Goal: Complete Application Form: Complete application form

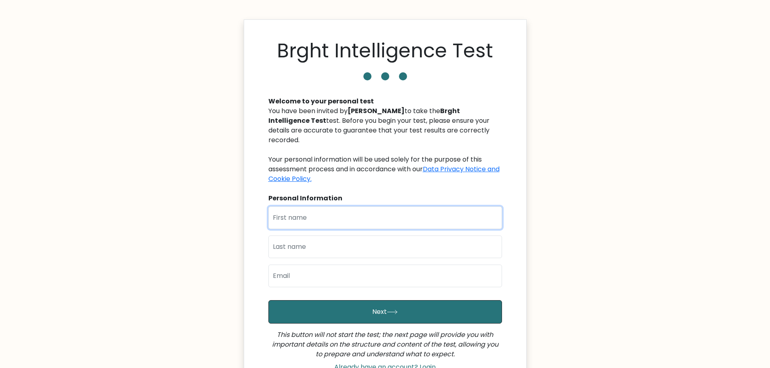
click at [374, 207] on input "text" at bounding box center [385, 218] width 234 height 23
type input "[PERSON_NAME]"
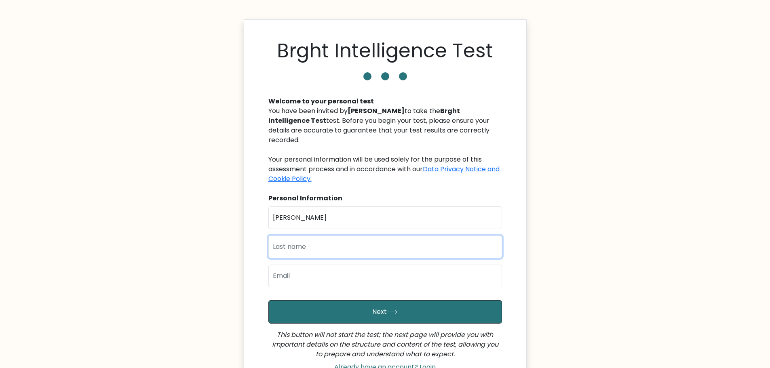
click at [315, 236] on input "text" at bounding box center [385, 247] width 234 height 23
type input "De Jesus"
click at [308, 270] on input "email" at bounding box center [385, 276] width 234 height 23
type input "racheldejesus59@gmail.com"
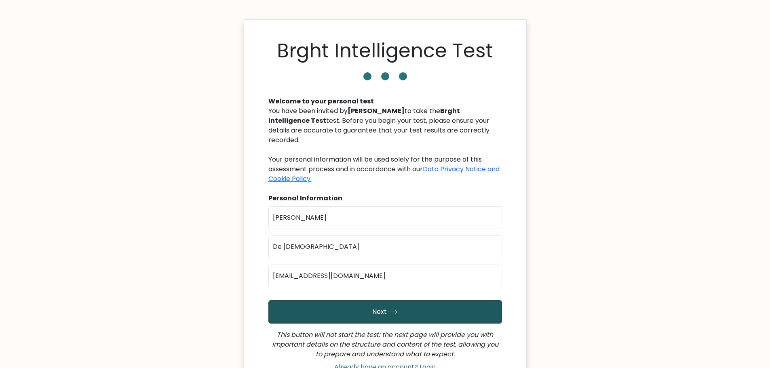
click at [354, 300] on button "Next" at bounding box center [385, 311] width 234 height 23
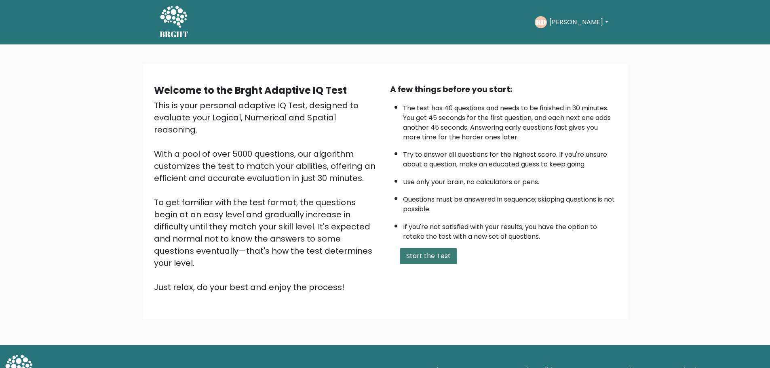
click at [414, 257] on button "Start the Test" at bounding box center [428, 256] width 57 height 16
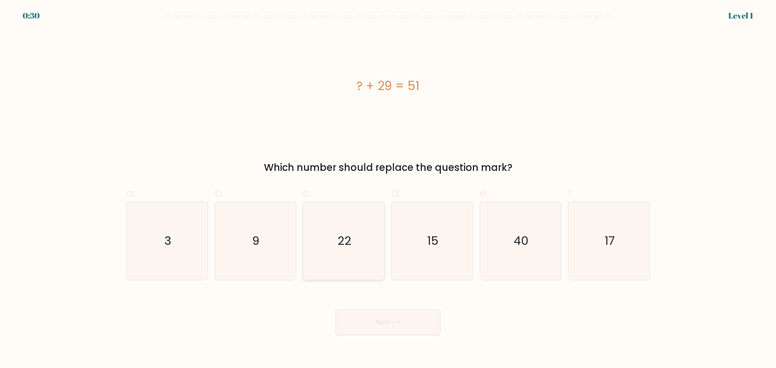
click at [366, 256] on icon "22" at bounding box center [344, 241] width 78 height 78
click at [388, 190] on input "c. 22" at bounding box center [388, 186] width 0 height 5
radio input "true"
click at [374, 321] on button "Next" at bounding box center [387, 323] width 105 height 26
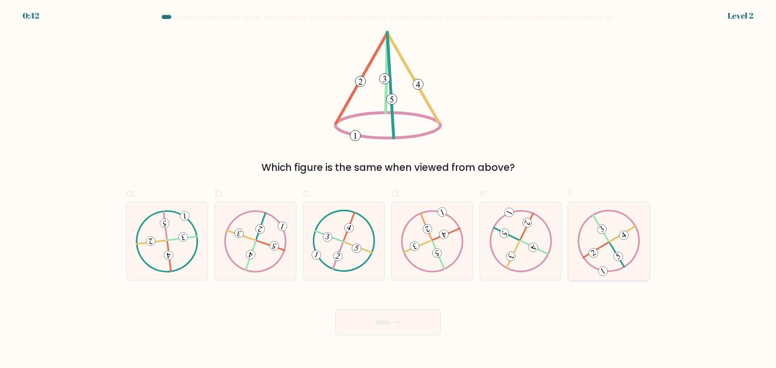
click at [605, 246] on icon at bounding box center [609, 241] width 63 height 62
click at [388, 190] on input "f." at bounding box center [388, 186] width 0 height 5
radio input "true"
click at [414, 320] on button "Next" at bounding box center [387, 323] width 105 height 26
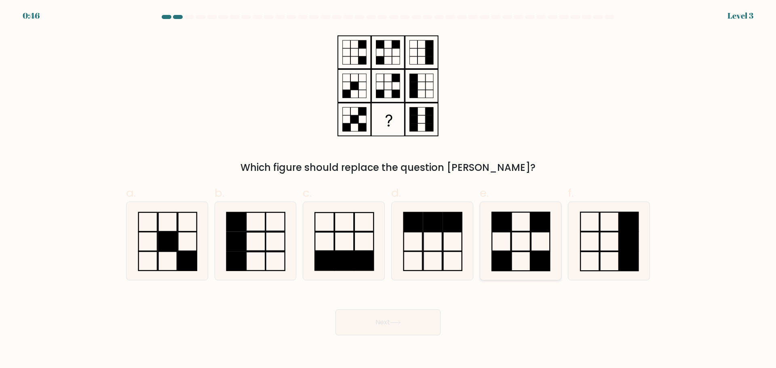
click at [524, 251] on rect at bounding box center [521, 241] width 19 height 19
click at [388, 190] on input "e." at bounding box center [388, 186] width 0 height 5
radio input "true"
click at [392, 322] on button "Next" at bounding box center [387, 323] width 105 height 26
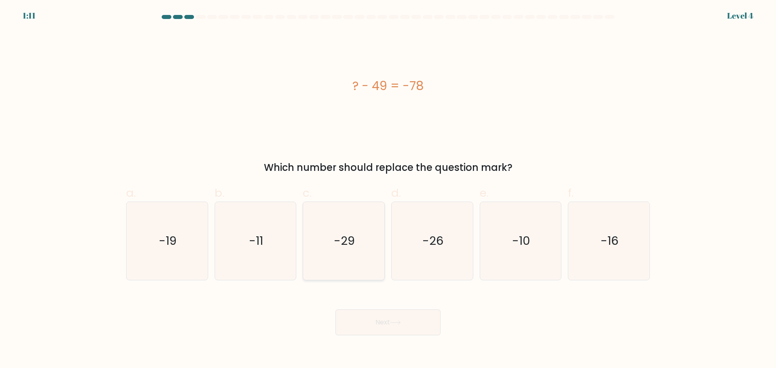
click at [361, 243] on icon "-29" at bounding box center [344, 241] width 78 height 78
click at [388, 190] on input "c. -29" at bounding box center [388, 186] width 0 height 5
radio input "true"
click at [373, 316] on button "Next" at bounding box center [387, 323] width 105 height 26
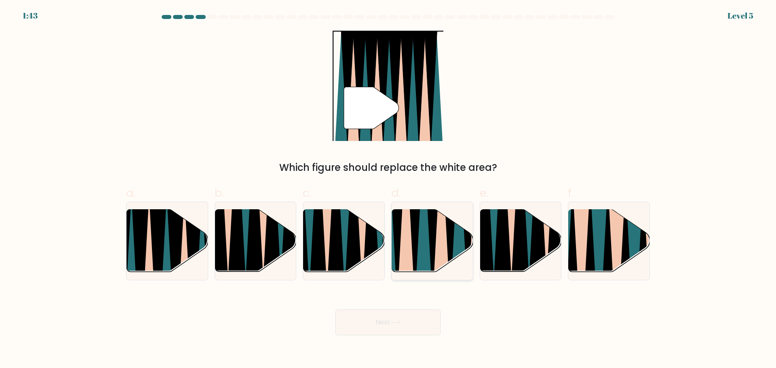
click at [446, 238] on icon at bounding box center [441, 208] width 18 height 162
click at [388, 190] on input "d." at bounding box center [388, 186] width 0 height 5
radio input "true"
click at [369, 330] on button "Next" at bounding box center [387, 323] width 105 height 26
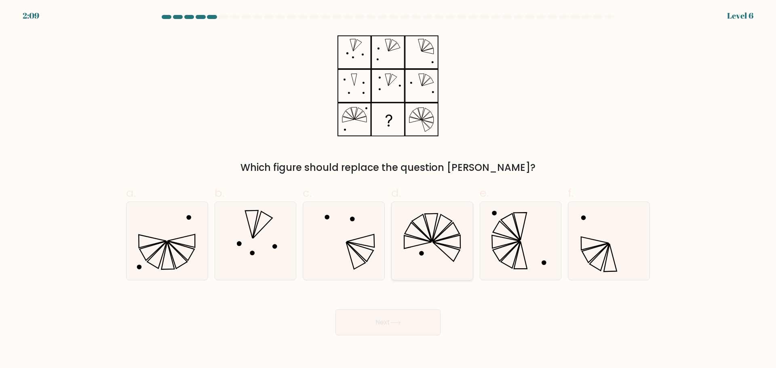
click at [454, 255] on icon at bounding box center [432, 241] width 78 height 78
click at [388, 190] on input "d." at bounding box center [388, 186] width 0 height 5
radio input "true"
click at [408, 326] on button "Next" at bounding box center [387, 323] width 105 height 26
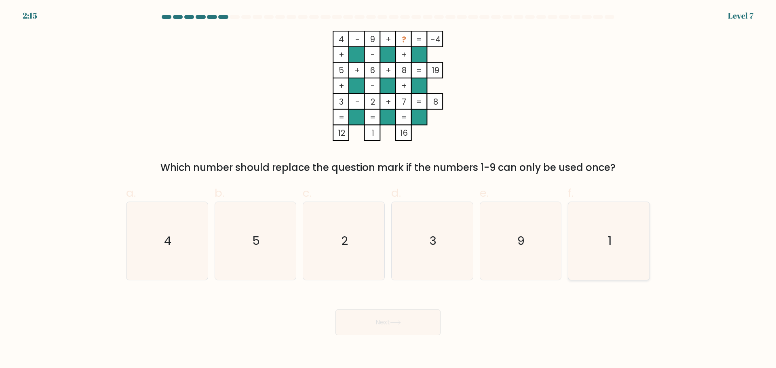
click at [631, 243] on icon "1" at bounding box center [609, 241] width 78 height 78
click at [388, 190] on input "f. 1" at bounding box center [388, 186] width 0 height 5
radio input "true"
click at [400, 326] on button "Next" at bounding box center [387, 323] width 105 height 26
click at [417, 325] on button "Next" at bounding box center [387, 323] width 105 height 26
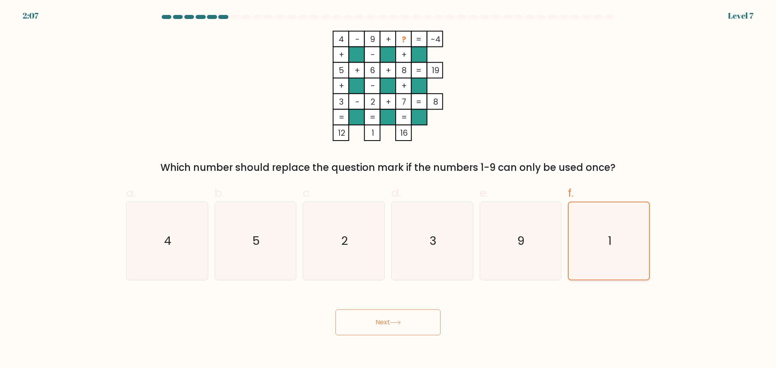
click at [622, 242] on icon "1" at bounding box center [608, 241] width 77 height 77
click at [388, 190] on input "f. 1" at bounding box center [388, 186] width 0 height 5
click at [611, 238] on text "1" at bounding box center [610, 241] width 4 height 16
click at [388, 190] on input "f. 1" at bounding box center [388, 186] width 0 height 5
click at [611, 238] on text "1" at bounding box center [610, 241] width 4 height 16
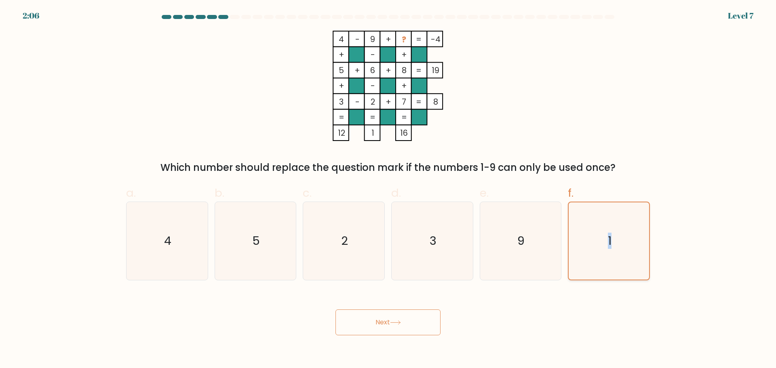
click at [388, 190] on input "f. 1" at bounding box center [388, 186] width 0 height 5
click at [627, 250] on icon "1" at bounding box center [608, 241] width 77 height 77
click at [388, 190] on input "f. 1" at bounding box center [388, 186] width 0 height 5
click at [395, 327] on button "Next" at bounding box center [387, 323] width 105 height 26
click at [515, 255] on icon "9" at bounding box center [520, 241] width 78 height 78
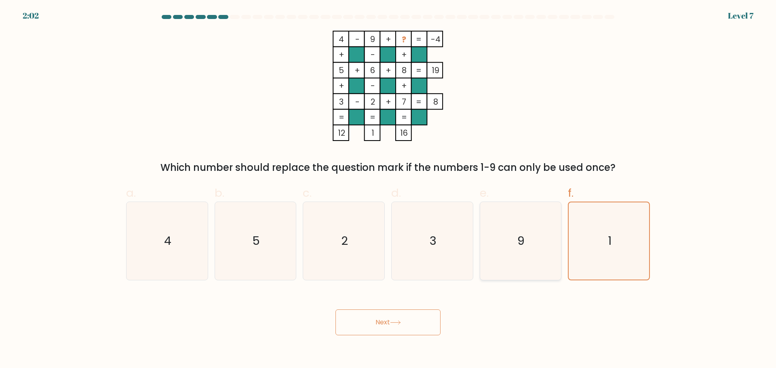
click at [388, 190] on input "e. 9" at bounding box center [388, 186] width 0 height 5
radio input "true"
click at [606, 246] on icon "1" at bounding box center [609, 241] width 78 height 78
click at [388, 190] on input "f. 1" at bounding box center [388, 186] width 0 height 5
radio input "true"
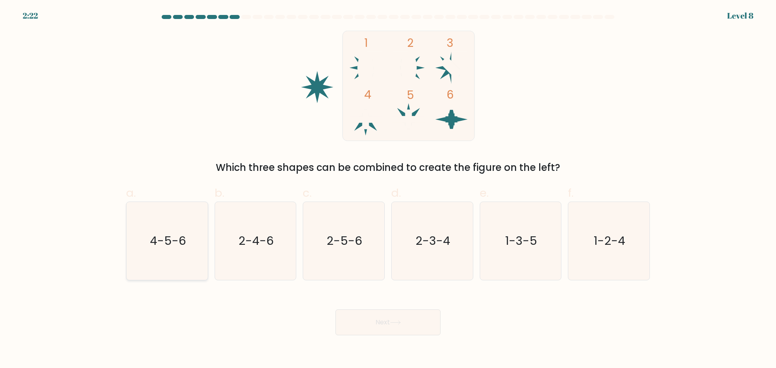
click at [178, 260] on icon "4-5-6" at bounding box center [167, 241] width 78 height 78
click at [388, 190] on input "a. 4-5-6" at bounding box center [388, 186] width 0 height 5
radio input "true"
click at [386, 329] on button "Next" at bounding box center [387, 323] width 105 height 26
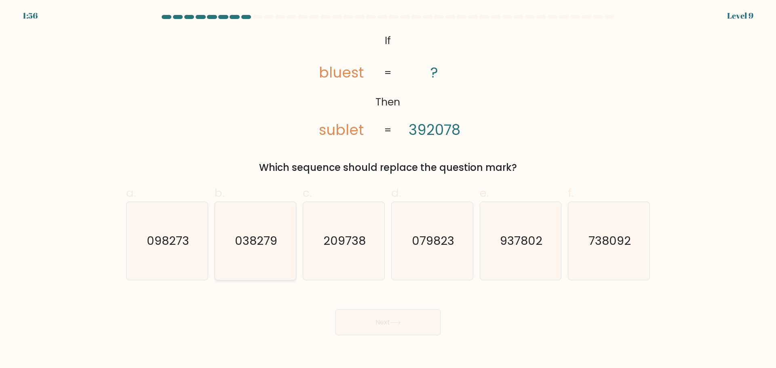
click at [246, 249] on icon "038279" at bounding box center [255, 241] width 78 height 78
click at [388, 190] on input "b. 038279" at bounding box center [388, 186] width 0 height 5
radio input "true"
click at [376, 323] on button "Next" at bounding box center [387, 323] width 105 height 26
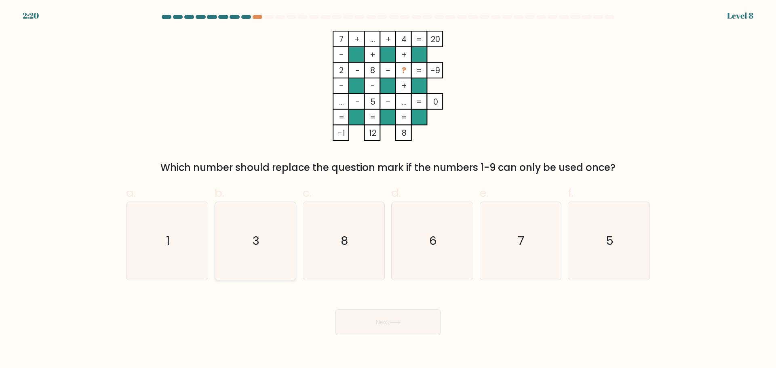
click at [259, 240] on text "3" at bounding box center [256, 241] width 7 height 16
click at [388, 190] on input "b. 3" at bounding box center [388, 186] width 0 height 5
radio input "true"
click at [388, 328] on button "Next" at bounding box center [387, 323] width 105 height 26
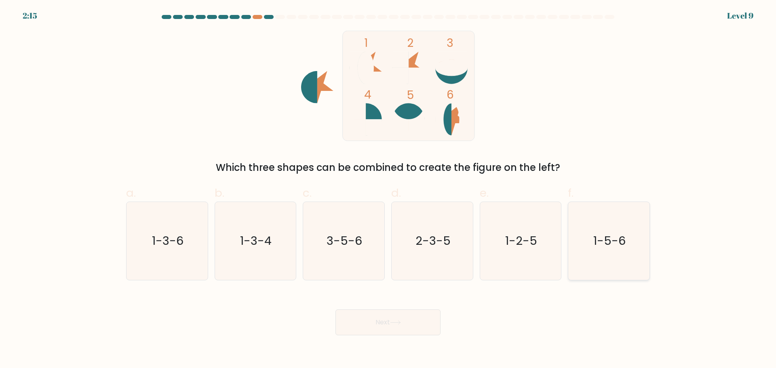
click at [614, 250] on icon "1-5-6" at bounding box center [609, 241] width 78 height 78
click at [388, 190] on input "f. 1-5-6" at bounding box center [388, 186] width 0 height 5
radio input "true"
click at [366, 319] on button "Next" at bounding box center [387, 323] width 105 height 26
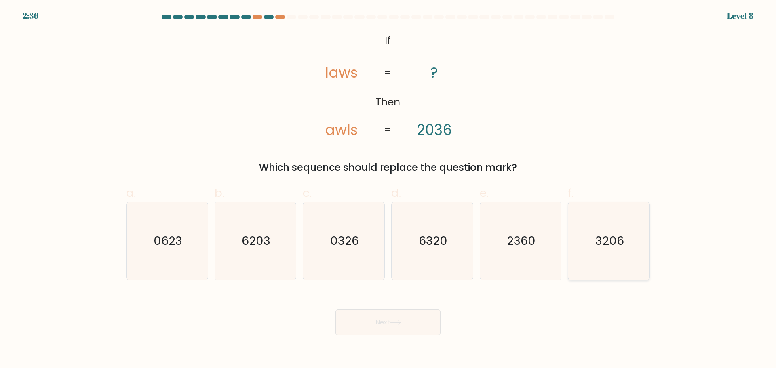
click at [602, 230] on icon "3206" at bounding box center [609, 241] width 78 height 78
click at [388, 190] on input "f. 3206" at bounding box center [388, 186] width 0 height 5
radio input "true"
click at [350, 329] on button "Next" at bounding box center [387, 323] width 105 height 26
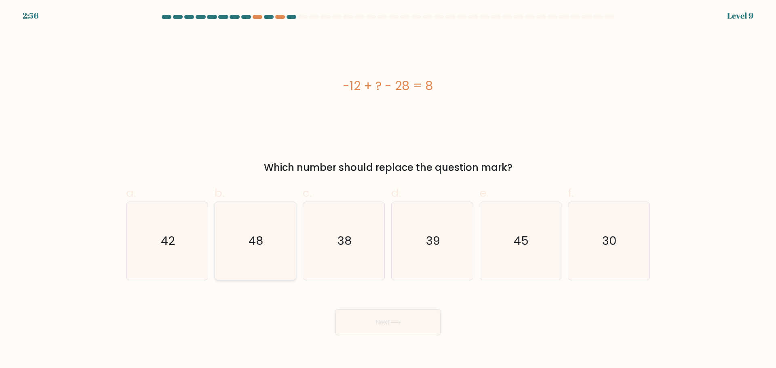
click at [262, 252] on icon "48" at bounding box center [255, 241] width 78 height 78
click at [388, 190] on input "b. 48" at bounding box center [388, 186] width 0 height 5
radio input "true"
click at [383, 322] on button "Next" at bounding box center [387, 323] width 105 height 26
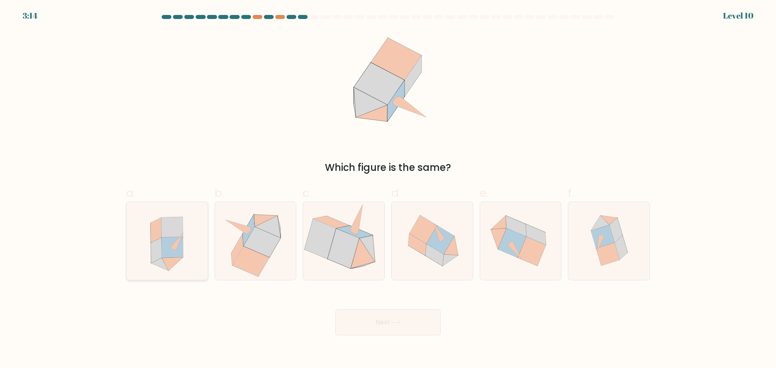
click at [172, 272] on icon at bounding box center [167, 241] width 72 height 78
click at [388, 190] on input "a." at bounding box center [388, 186] width 0 height 5
radio input "true"
click at [416, 329] on button "Next" at bounding box center [387, 323] width 105 height 26
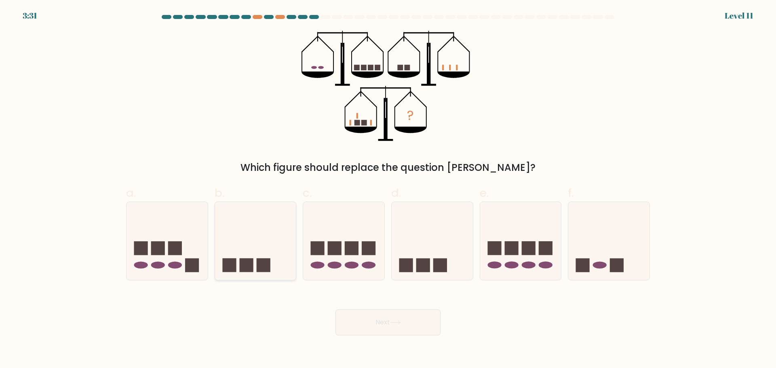
click at [260, 264] on rect at bounding box center [264, 266] width 14 height 14
click at [388, 190] on input "b." at bounding box center [388, 186] width 0 height 5
radio input "true"
click at [409, 319] on button "Next" at bounding box center [387, 323] width 105 height 26
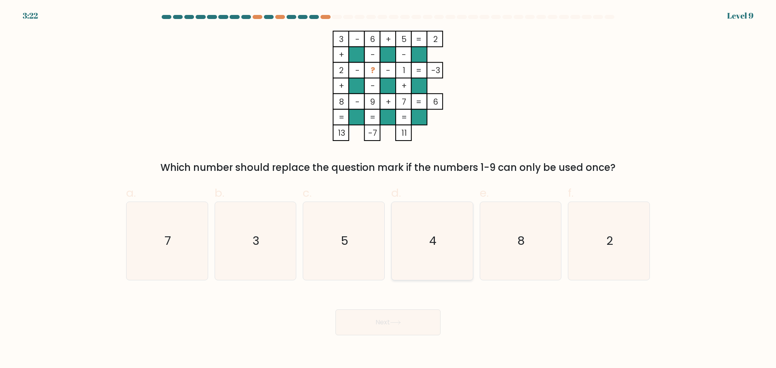
click at [422, 246] on icon "4" at bounding box center [432, 241] width 78 height 78
click at [388, 190] on input "d. 4" at bounding box center [388, 186] width 0 height 5
radio input "true"
click at [387, 333] on button "Next" at bounding box center [387, 323] width 105 height 26
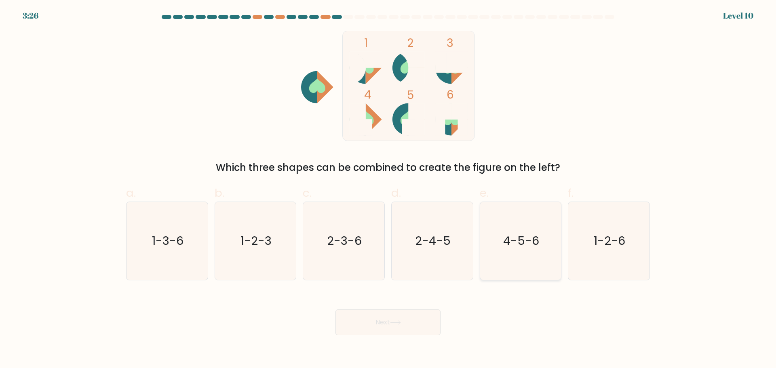
click at [531, 257] on icon "4-5-6" at bounding box center [520, 241] width 78 height 78
click at [388, 190] on input "e. 4-5-6" at bounding box center [388, 186] width 0 height 5
radio input "true"
click at [397, 326] on button "Next" at bounding box center [387, 323] width 105 height 26
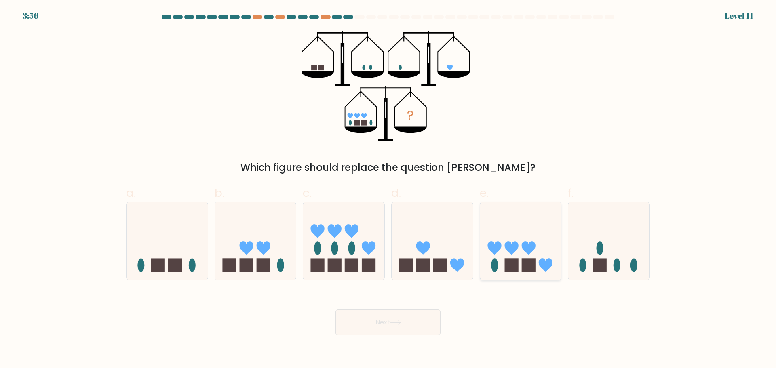
click at [538, 272] on icon at bounding box center [520, 240] width 81 height 67
click at [388, 190] on input "e." at bounding box center [388, 186] width 0 height 5
radio input "true"
click at [245, 254] on icon at bounding box center [255, 240] width 81 height 67
click at [388, 190] on input "b." at bounding box center [388, 186] width 0 height 5
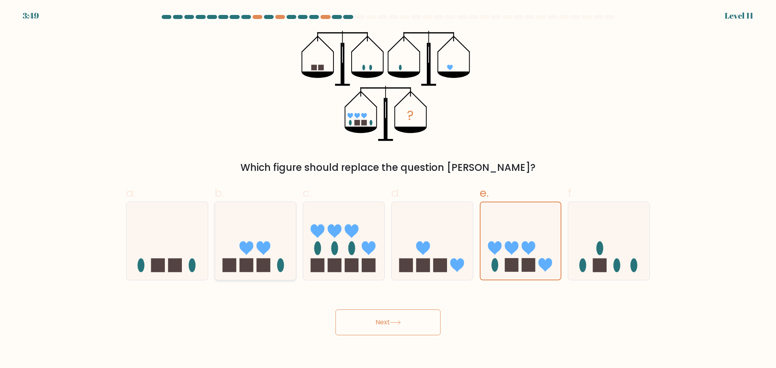
radio input "true"
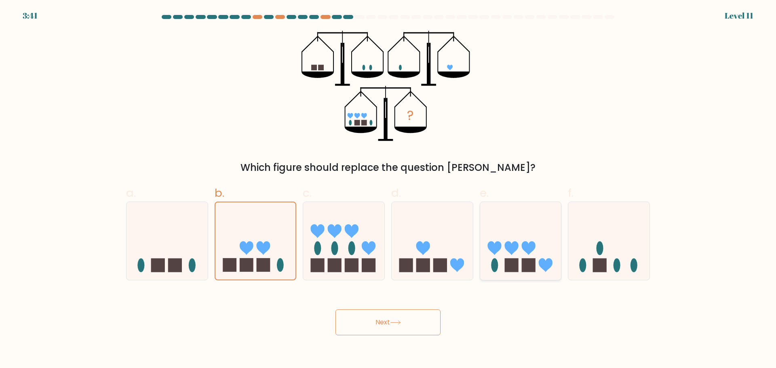
click at [513, 248] on icon at bounding box center [511, 248] width 14 height 14
click at [388, 190] on input "e." at bounding box center [388, 186] width 0 height 5
radio input "true"
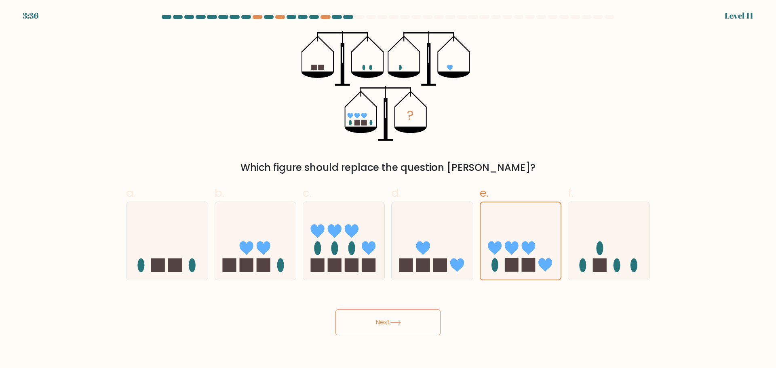
click at [409, 328] on button "Next" at bounding box center [387, 323] width 105 height 26
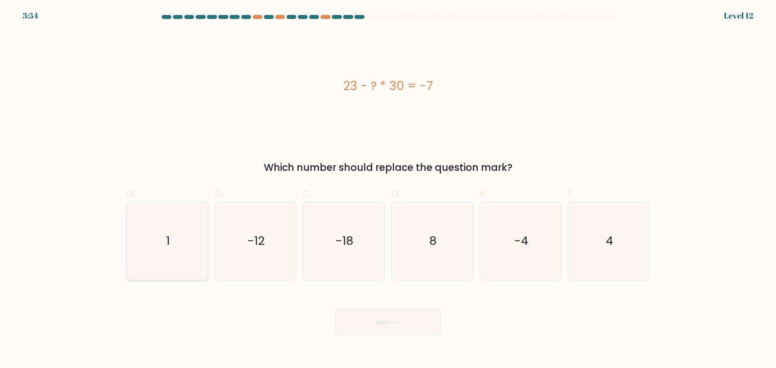
click at [137, 257] on icon "1" at bounding box center [167, 241] width 78 height 78
click at [388, 190] on input "a. 1" at bounding box center [388, 186] width 0 height 5
radio input "true"
click at [375, 326] on button "Next" at bounding box center [387, 323] width 105 height 26
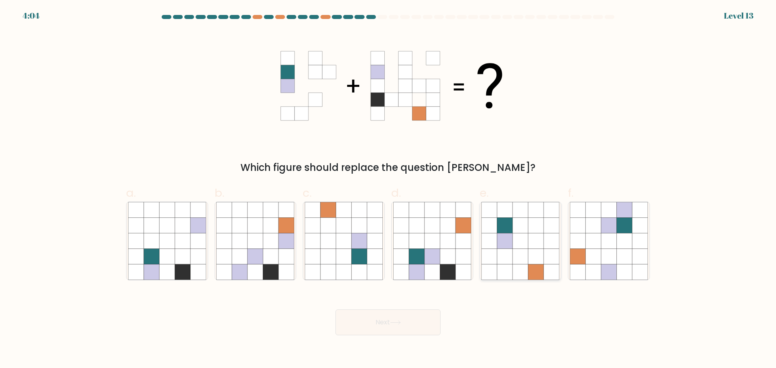
click at [534, 277] on icon at bounding box center [535, 271] width 15 height 15
click at [388, 190] on input "e." at bounding box center [388, 186] width 0 height 5
radio input "true"
click at [436, 243] on icon at bounding box center [431, 240] width 15 height 15
click at [388, 190] on input "d." at bounding box center [388, 186] width 0 height 5
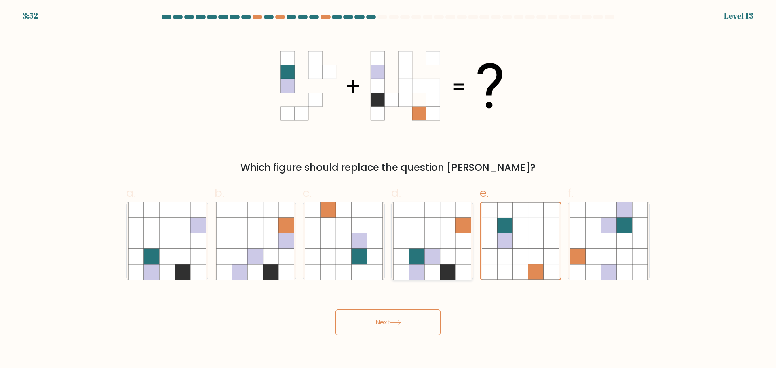
radio input "true"
click at [399, 329] on button "Next" at bounding box center [387, 323] width 105 height 26
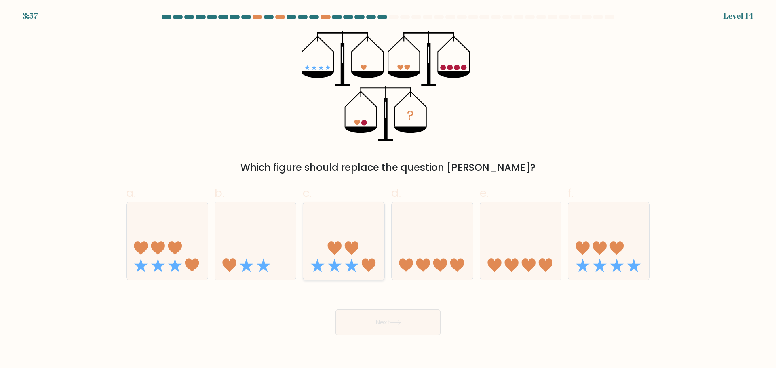
click at [362, 262] on icon at bounding box center [369, 266] width 14 height 14
click at [388, 190] on input "c." at bounding box center [388, 186] width 0 height 5
radio input "true"
click at [625, 257] on icon at bounding box center [608, 240] width 81 height 67
click at [388, 190] on input "f." at bounding box center [388, 186] width 0 height 5
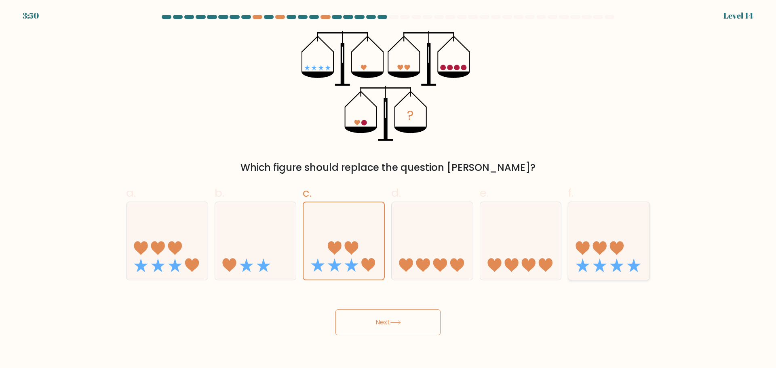
radio input "true"
click at [542, 252] on icon at bounding box center [520, 240] width 81 height 67
click at [388, 190] on input "e." at bounding box center [388, 186] width 0 height 5
radio input "true"
click at [434, 241] on icon at bounding box center [432, 240] width 81 height 67
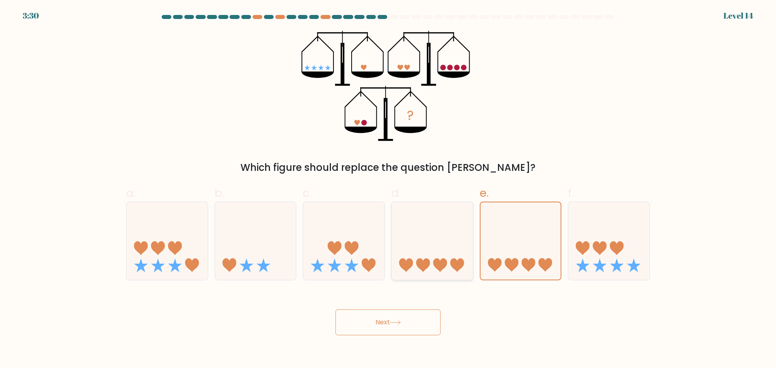
click at [388, 190] on input "d." at bounding box center [388, 186] width 0 height 5
radio input "true"
click at [601, 241] on icon at bounding box center [608, 240] width 81 height 67
click at [388, 190] on input "f." at bounding box center [388, 186] width 0 height 5
radio input "true"
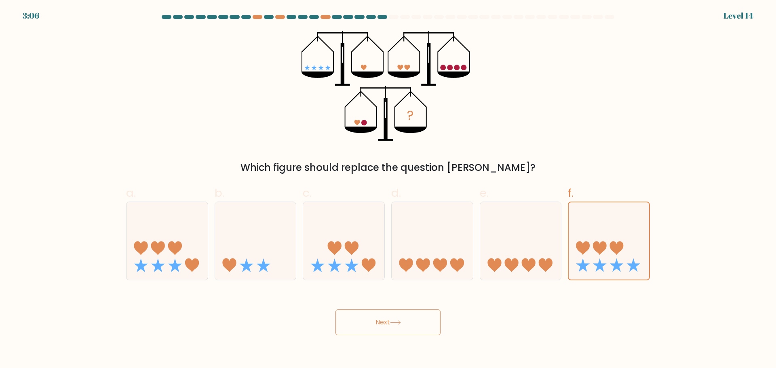
click at [372, 325] on button "Next" at bounding box center [387, 323] width 105 height 26
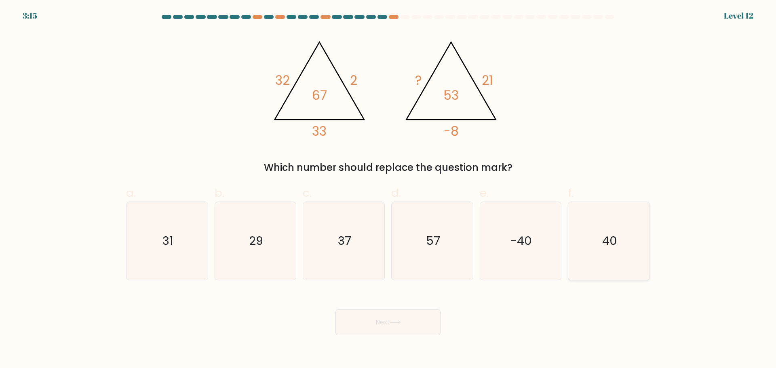
click at [632, 254] on icon "40" at bounding box center [609, 241] width 78 height 78
click at [388, 190] on input "f. 40" at bounding box center [388, 186] width 0 height 5
radio input "true"
click at [378, 326] on button "Next" at bounding box center [387, 323] width 105 height 26
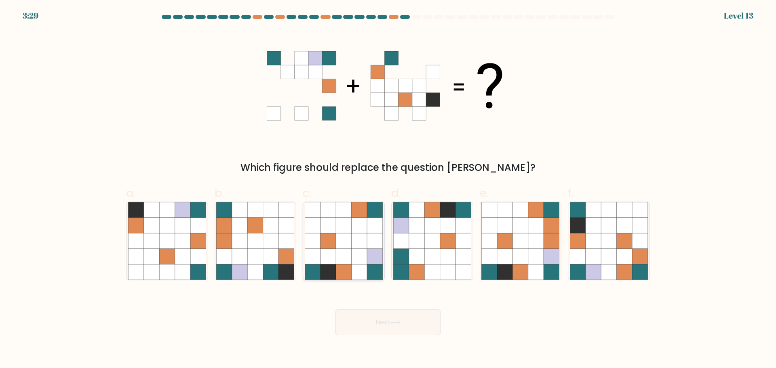
click at [342, 251] on icon at bounding box center [343, 256] width 15 height 15
click at [388, 190] on input "c." at bounding box center [388, 186] width 0 height 5
radio input "true"
click at [392, 321] on icon at bounding box center [395, 323] width 11 height 4
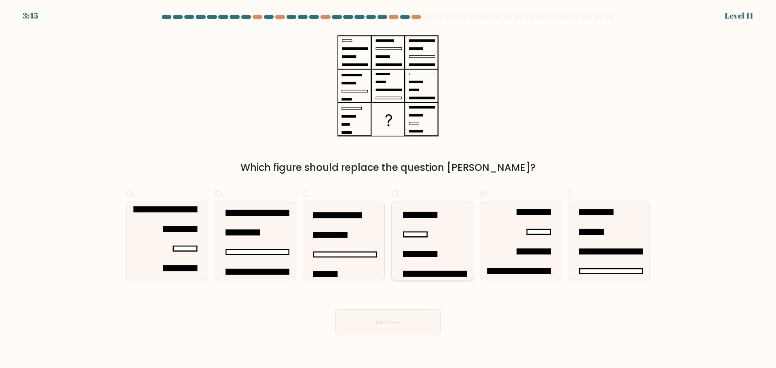
click at [458, 243] on icon at bounding box center [432, 241] width 78 height 78
click at [388, 190] on input "d." at bounding box center [388, 186] width 0 height 5
radio input "true"
click at [386, 330] on button "Next" at bounding box center [387, 323] width 105 height 26
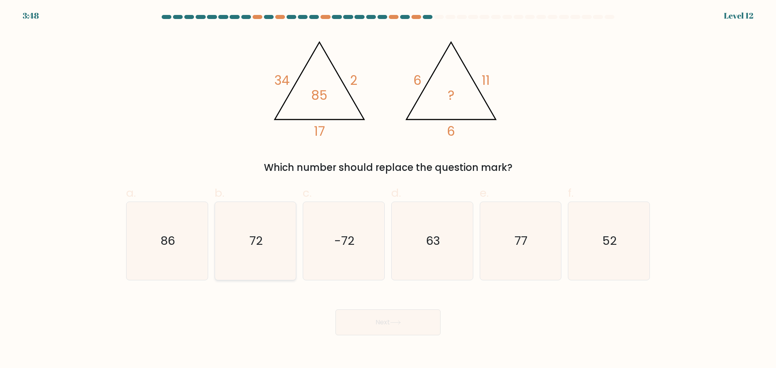
click at [255, 255] on icon "72" at bounding box center [255, 241] width 78 height 78
click at [388, 190] on input "b. 72" at bounding box center [388, 186] width 0 height 5
radio input "true"
click at [364, 329] on button "Next" at bounding box center [387, 323] width 105 height 26
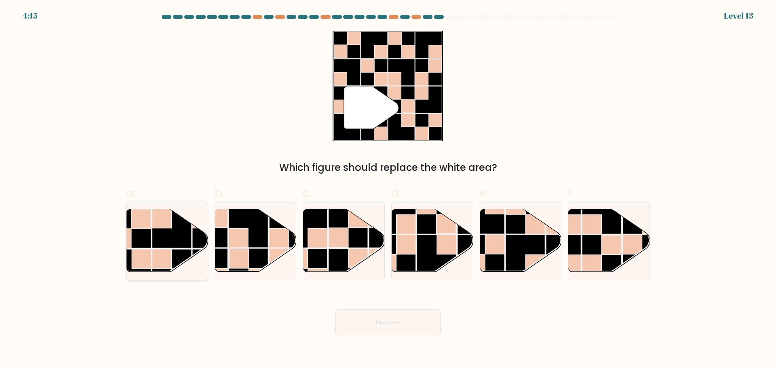
click at [165, 241] on rect at bounding box center [172, 229] width 40 height 40
click at [388, 190] on input "a." at bounding box center [388, 186] width 0 height 5
radio input "true"
click at [390, 323] on button "Next" at bounding box center [387, 323] width 105 height 26
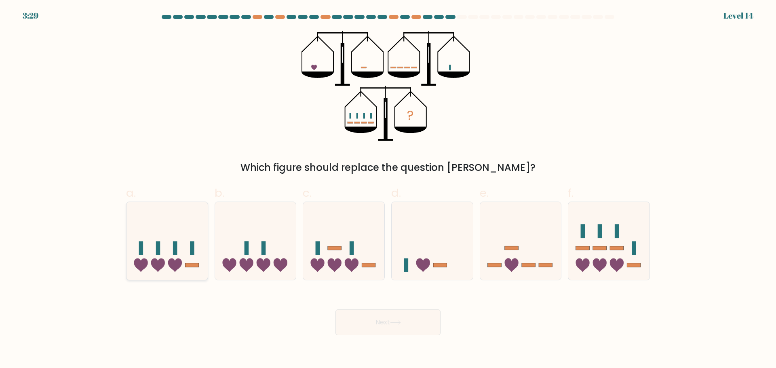
click at [166, 257] on icon at bounding box center [167, 240] width 81 height 67
click at [388, 190] on input "a." at bounding box center [388, 186] width 0 height 5
radio input "true"
click at [618, 275] on div at bounding box center [609, 241] width 82 height 79
click at [388, 190] on input "f." at bounding box center [388, 186] width 0 height 5
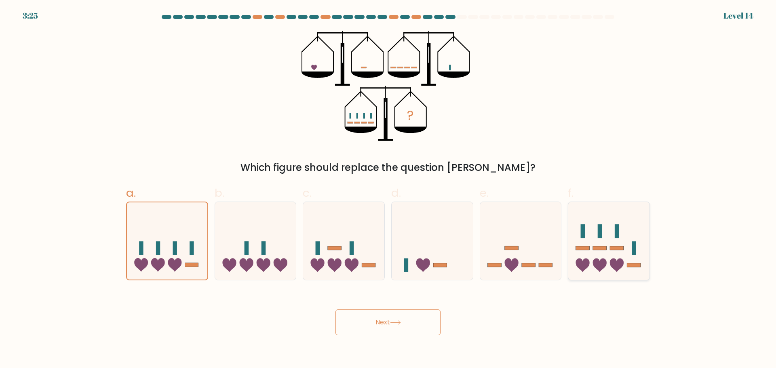
radio input "true"
click at [386, 331] on button "Next" at bounding box center [387, 323] width 105 height 26
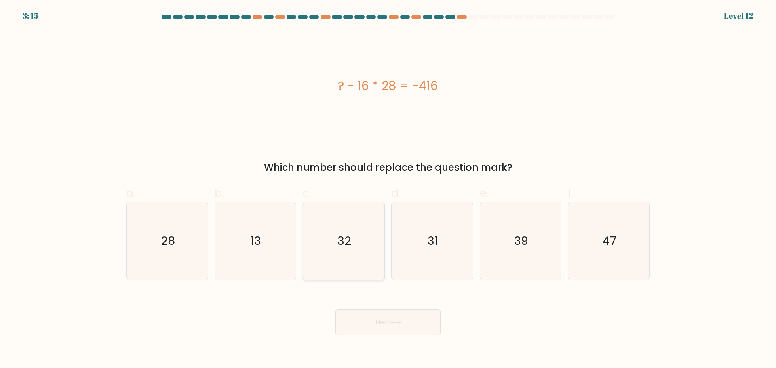
click at [357, 263] on icon "32" at bounding box center [344, 241] width 78 height 78
click at [388, 190] on input "c. 32" at bounding box center [388, 186] width 0 height 5
radio input "true"
click at [382, 330] on button "Next" at bounding box center [387, 323] width 105 height 26
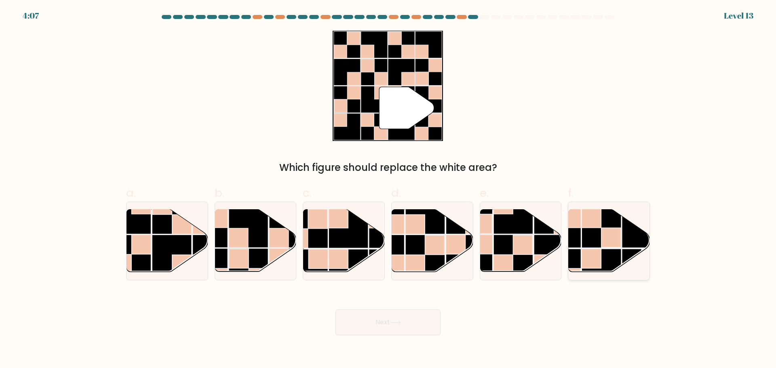
click at [618, 251] on rect at bounding box center [602, 269] width 40 height 40
click at [388, 190] on input "f." at bounding box center [388, 186] width 0 height 5
radio input "true"
click at [401, 316] on button "Next" at bounding box center [387, 323] width 105 height 26
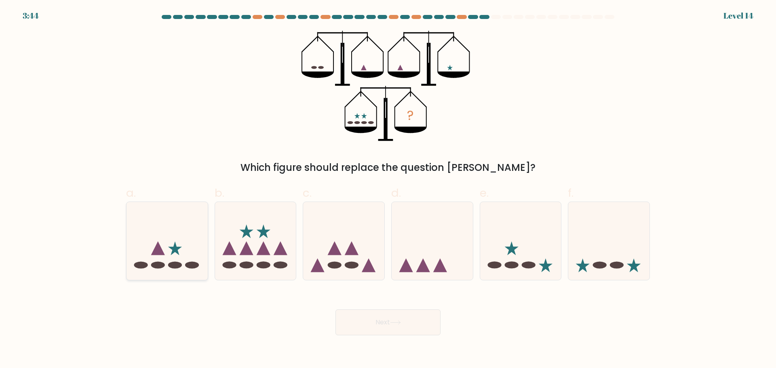
click at [162, 237] on icon at bounding box center [167, 240] width 81 height 67
click at [388, 190] on input "a." at bounding box center [388, 186] width 0 height 5
radio input "true"
click at [436, 321] on button "Next" at bounding box center [387, 323] width 105 height 26
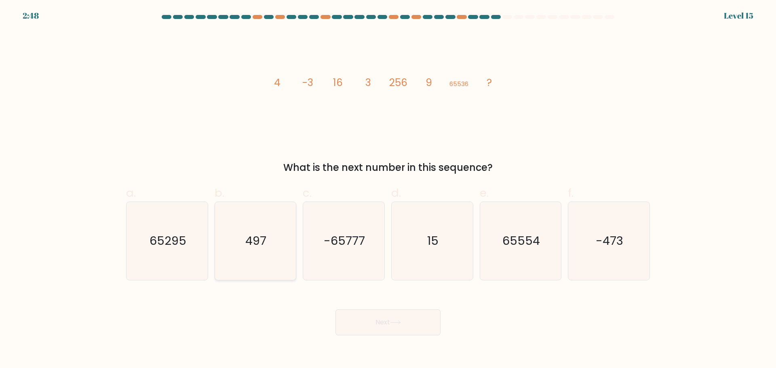
click at [270, 253] on icon "497" at bounding box center [255, 241] width 78 height 78
click at [388, 190] on input "b. 497" at bounding box center [388, 186] width 0 height 5
radio input "true"
click at [426, 261] on icon "15" at bounding box center [432, 241] width 78 height 78
click at [388, 190] on input "d. 15" at bounding box center [388, 186] width 0 height 5
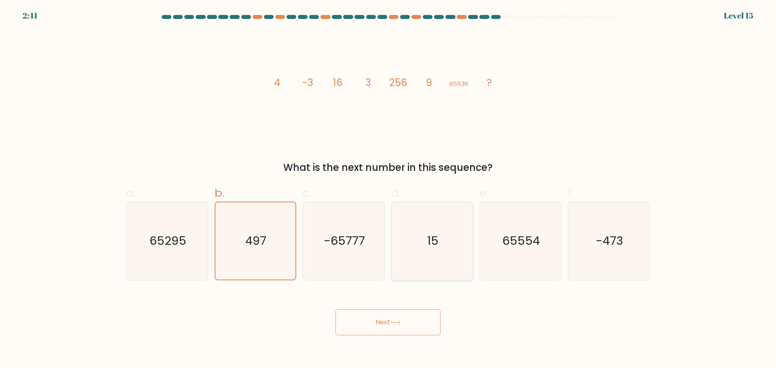
radio input "true"
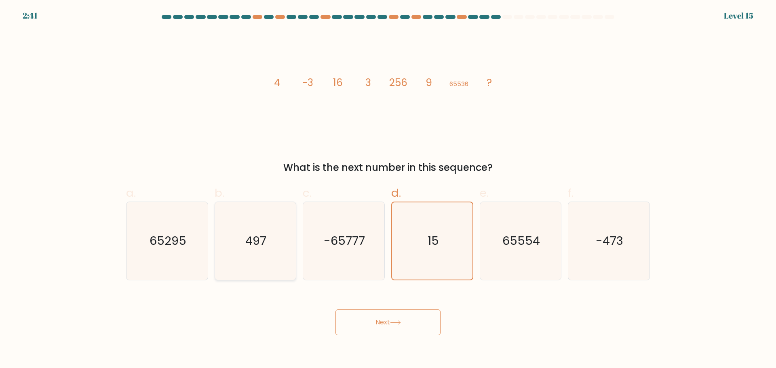
click at [231, 241] on icon "497" at bounding box center [255, 241] width 78 height 78
click at [388, 190] on input "b. 497" at bounding box center [388, 186] width 0 height 5
radio input "true"
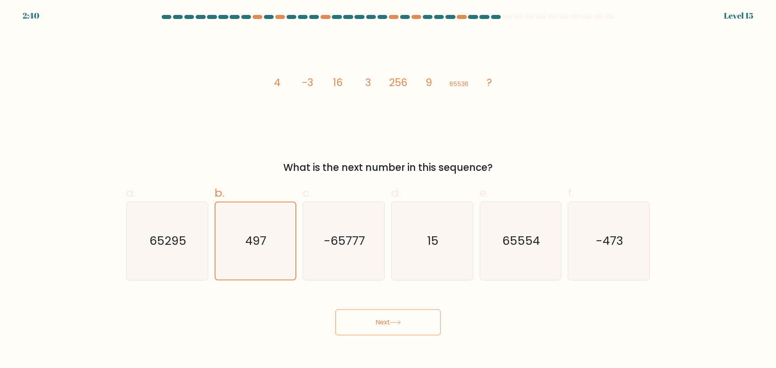
click at [368, 325] on button "Next" at bounding box center [387, 323] width 105 height 26
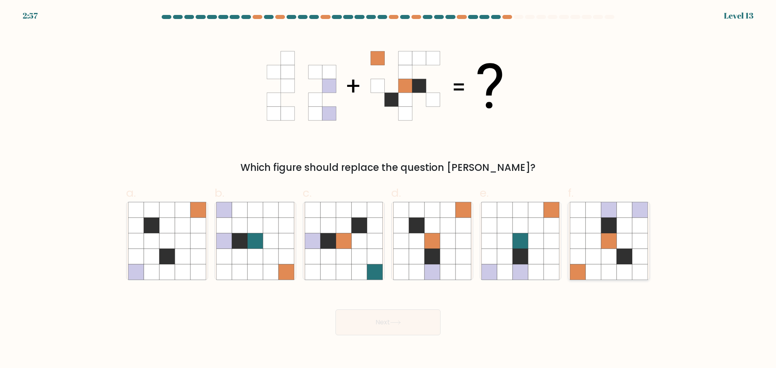
click at [603, 240] on icon at bounding box center [608, 240] width 15 height 15
click at [388, 190] on input "f." at bounding box center [388, 186] width 0 height 5
radio input "true"
click at [386, 315] on button "Next" at bounding box center [387, 323] width 105 height 26
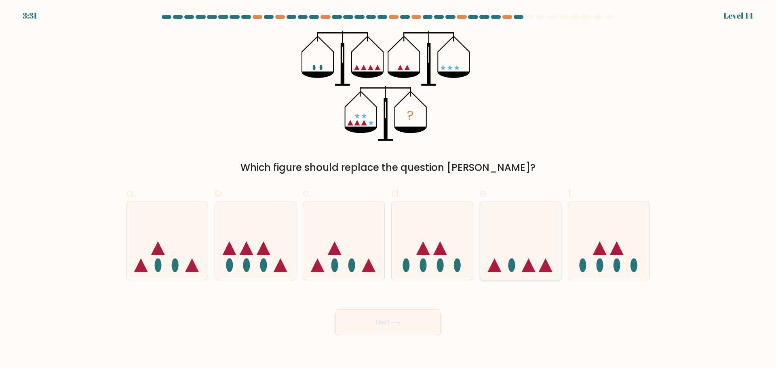
click at [537, 248] on icon at bounding box center [520, 240] width 81 height 67
click at [388, 190] on input "e." at bounding box center [388, 186] width 0 height 5
radio input "true"
click at [544, 256] on icon at bounding box center [521, 241] width 80 height 67
click at [388, 190] on input "e." at bounding box center [388, 186] width 0 height 5
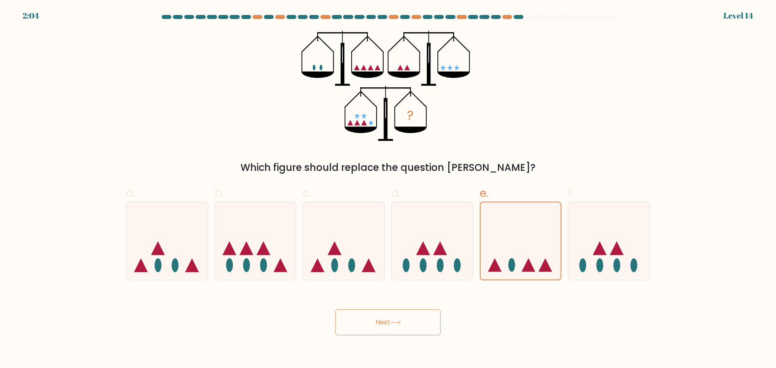
click at [393, 319] on button "Next" at bounding box center [387, 323] width 105 height 26
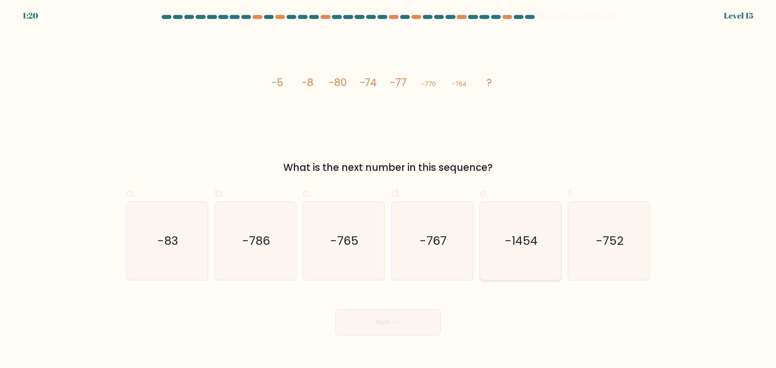
click at [537, 238] on text "-1454" at bounding box center [521, 241] width 33 height 16
click at [388, 190] on input "e. -1454" at bounding box center [388, 186] width 0 height 5
radio input "true"
click at [399, 318] on button "Next" at bounding box center [387, 323] width 105 height 26
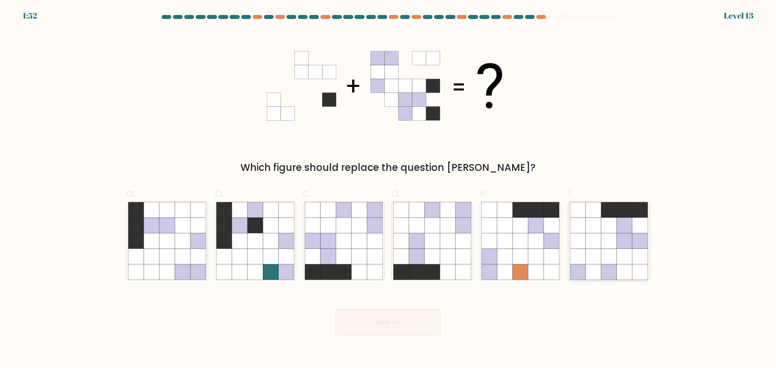
click at [630, 237] on icon at bounding box center [624, 240] width 15 height 15
click at [388, 190] on input "f." at bounding box center [388, 186] width 0 height 5
radio input "true"
click at [333, 267] on icon at bounding box center [328, 271] width 15 height 15
click at [388, 190] on input "c." at bounding box center [388, 186] width 0 height 5
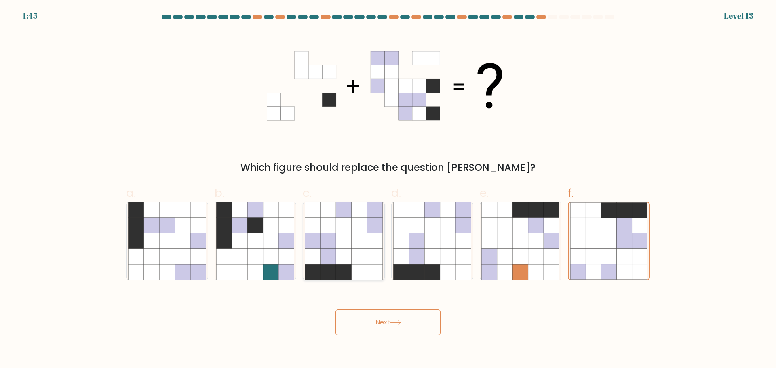
radio input "true"
click at [383, 325] on button "Next" at bounding box center [387, 323] width 105 height 26
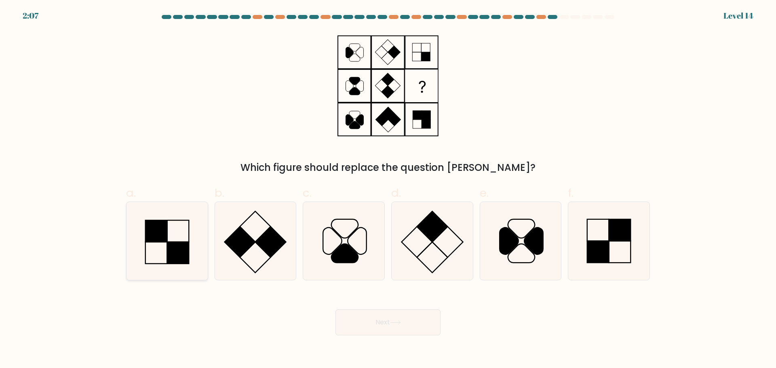
click at [167, 239] on rect at bounding box center [157, 231] width 22 height 22
click at [388, 190] on input "a." at bounding box center [388, 186] width 0 height 5
radio input "true"
click at [612, 254] on icon at bounding box center [609, 241] width 78 height 78
click at [388, 190] on input "f." at bounding box center [388, 186] width 0 height 5
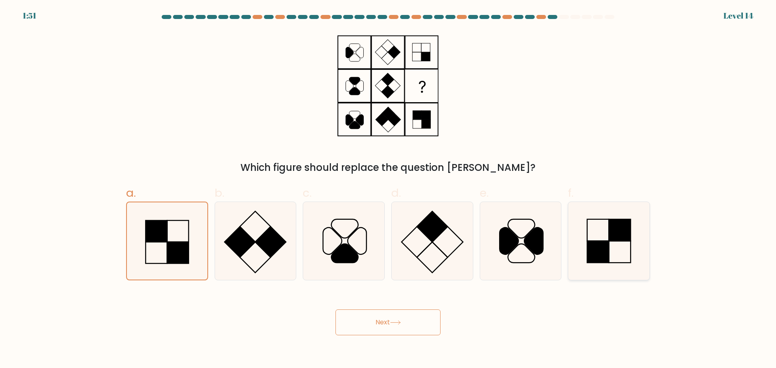
radio input "true"
click at [369, 324] on button "Next" at bounding box center [387, 323] width 105 height 26
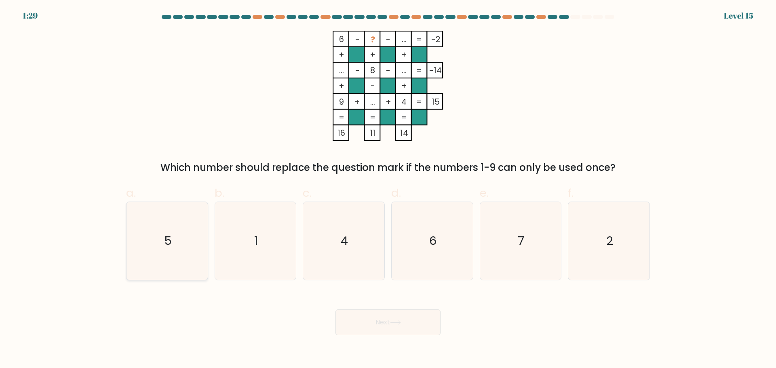
click at [146, 229] on icon "5" at bounding box center [167, 241] width 78 height 78
click at [388, 190] on input "a. 5" at bounding box center [388, 186] width 0 height 5
radio input "true"
click at [395, 334] on button "Next" at bounding box center [387, 323] width 105 height 26
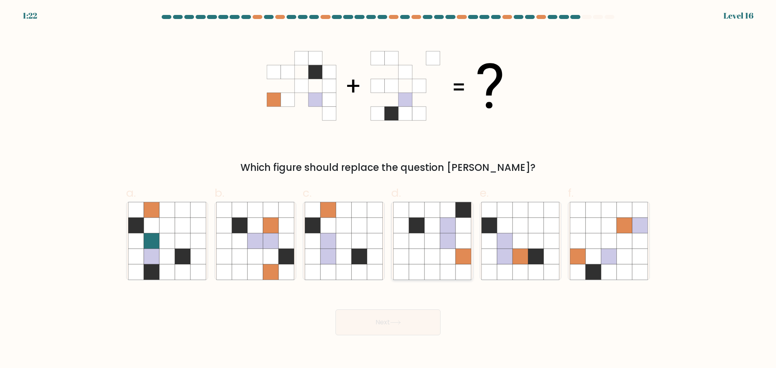
click at [460, 261] on icon at bounding box center [463, 256] width 15 height 15
click at [388, 190] on input "d." at bounding box center [388, 186] width 0 height 5
radio input "true"
click at [525, 263] on icon at bounding box center [520, 256] width 15 height 15
click at [388, 190] on input "e." at bounding box center [388, 186] width 0 height 5
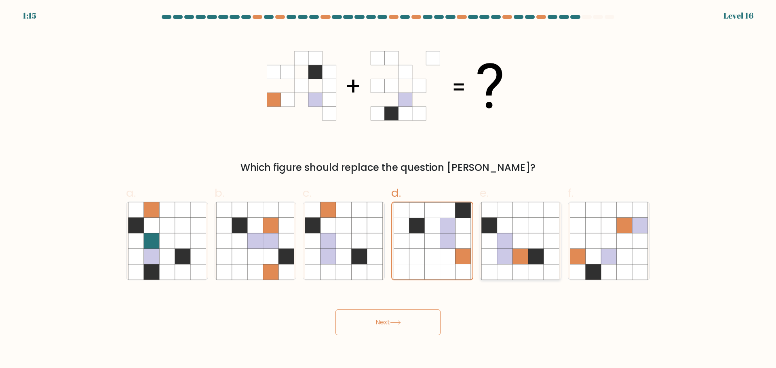
radio input "true"
click at [361, 244] on icon at bounding box center [359, 240] width 15 height 15
click at [388, 190] on input "c." at bounding box center [388, 186] width 0 height 5
radio input "true"
click at [375, 333] on button "Next" at bounding box center [387, 323] width 105 height 26
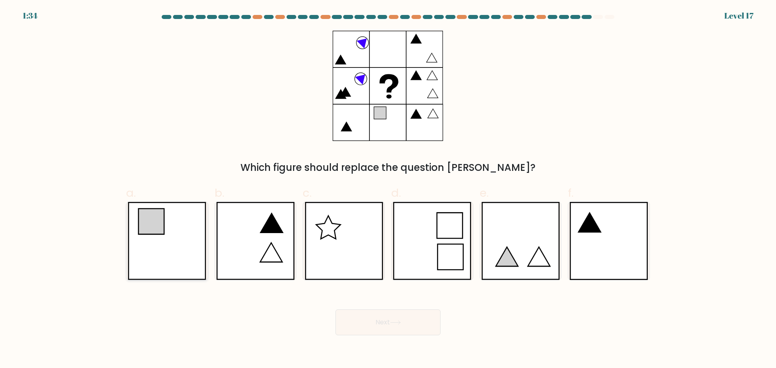
click at [180, 242] on icon at bounding box center [167, 241] width 78 height 78
click at [388, 190] on input "a." at bounding box center [388, 186] width 0 height 5
radio input "true"
click at [432, 253] on icon at bounding box center [432, 241] width 78 height 78
click at [388, 190] on input "d." at bounding box center [388, 186] width 0 height 5
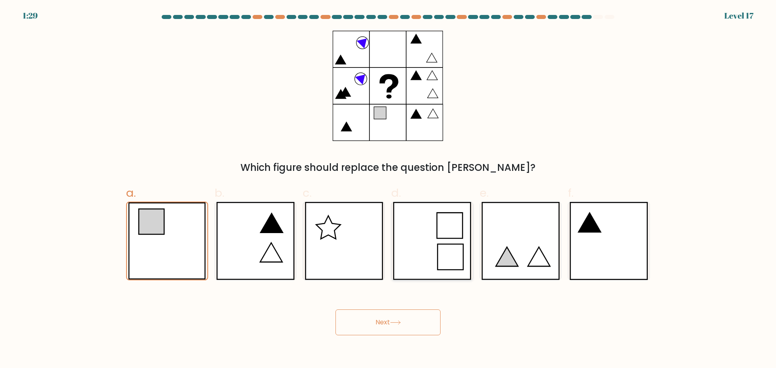
radio input "true"
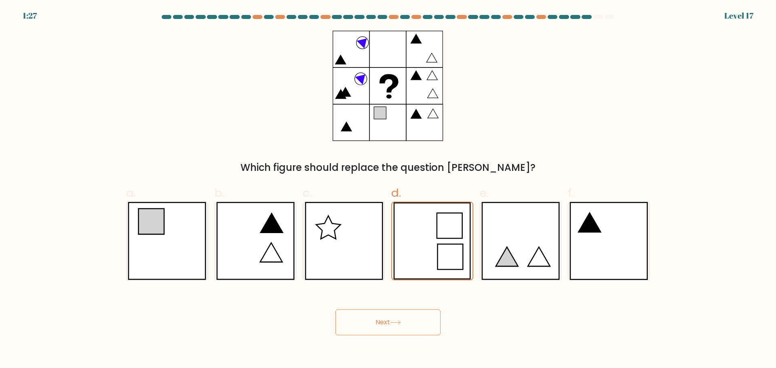
click at [405, 326] on button "Next" at bounding box center [387, 323] width 105 height 26
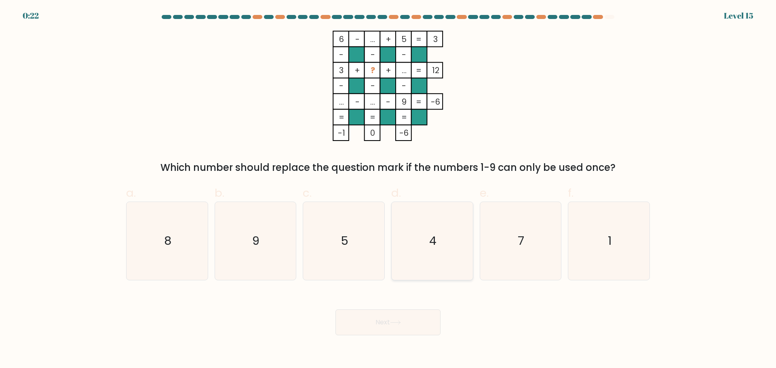
drag, startPoint x: 439, startPoint y: 246, endPoint x: 434, endPoint y: 257, distance: 12.3
click at [439, 246] on icon "4" at bounding box center [432, 241] width 78 height 78
click at [388, 190] on input "d. 4" at bounding box center [388, 186] width 0 height 5
radio input "true"
click at [403, 325] on button "Next" at bounding box center [387, 323] width 105 height 26
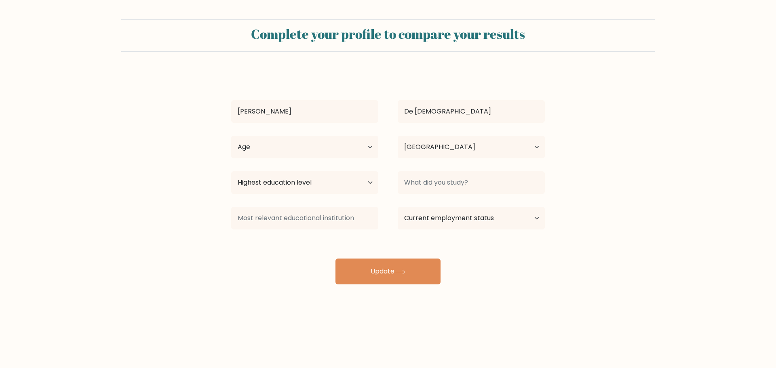
select select "PH"
click at [304, 148] on select "Age Under 18 years old 18-24 years old 25-34 years old 35-44 years old 45-54 ye…" at bounding box center [304, 147] width 147 height 23
select select "25_34"
click at [231, 136] on select "Age Under 18 years old 18-24 years old 25-34 years old 35-44 years old 45-54 ye…" at bounding box center [304, 147] width 147 height 23
click at [311, 180] on select "Highest education level No schooling Primary Lower Secondary Upper Secondary Oc…" at bounding box center [304, 182] width 147 height 23
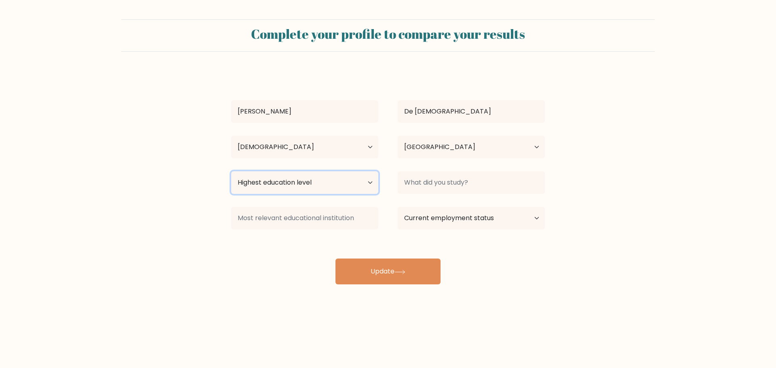
select select "bachelors_degree"
click at [231, 171] on select "Highest education level No schooling Primary Lower Secondary Upper Secondary Oc…" at bounding box center [304, 182] width 147 height 23
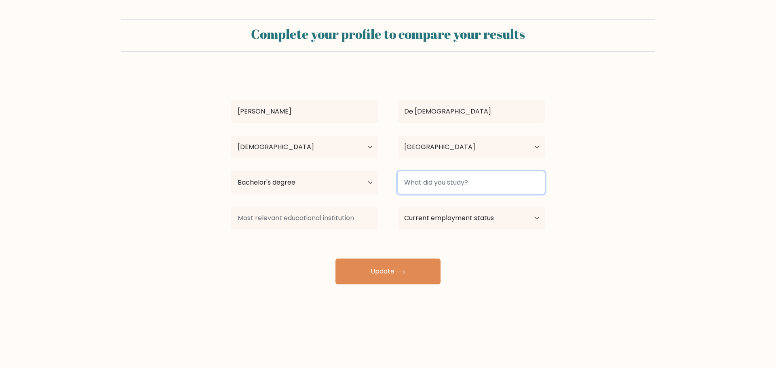
click at [462, 184] on input at bounding box center [471, 182] width 147 height 23
type input "Biology"
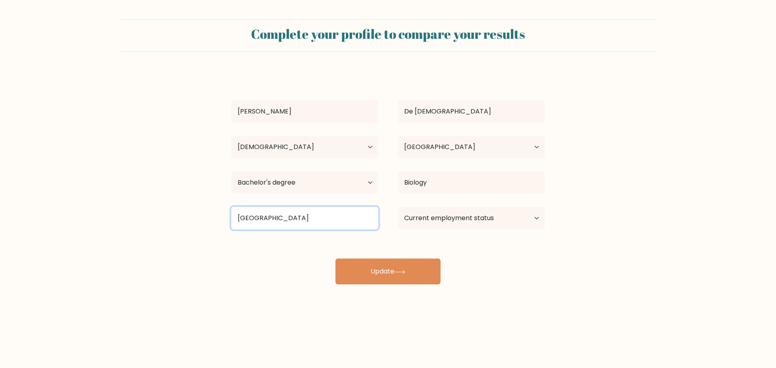
type input "Bulacan State University"
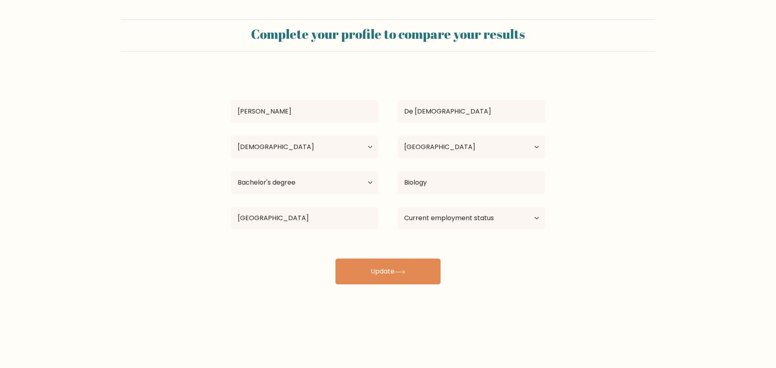
click at [540, 276] on div "Rachel De Jesus Age Under 18 years old 18-24 years old 25-34 years old 35-44 ye…" at bounding box center [387, 177] width 323 height 213
click at [532, 222] on select "Current employment status Employed Student Retired Other / prefer not to answer" at bounding box center [471, 218] width 147 height 23
select select "employed"
click at [398, 207] on select "Current employment status Employed Student Retired Other / prefer not to answer" at bounding box center [471, 218] width 147 height 23
click at [402, 271] on icon at bounding box center [399, 272] width 11 height 4
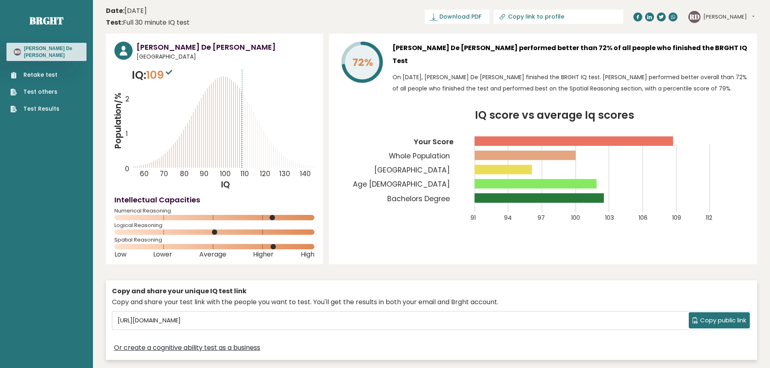
click at [736, 319] on span "Copy public link" at bounding box center [723, 320] width 46 height 9
click at [584, 306] on div "Copy and share your test link with the people you want to test. You'll get the …" at bounding box center [431, 302] width 639 height 10
